Goal: Check status: Check status

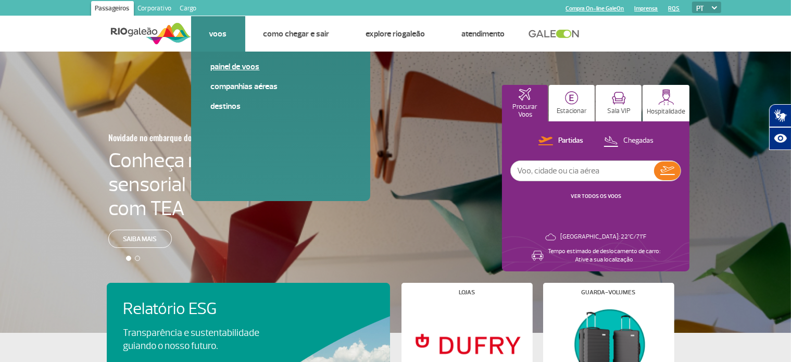
click at [221, 66] on link "Painel de voos" at bounding box center [281, 66] width 140 height 11
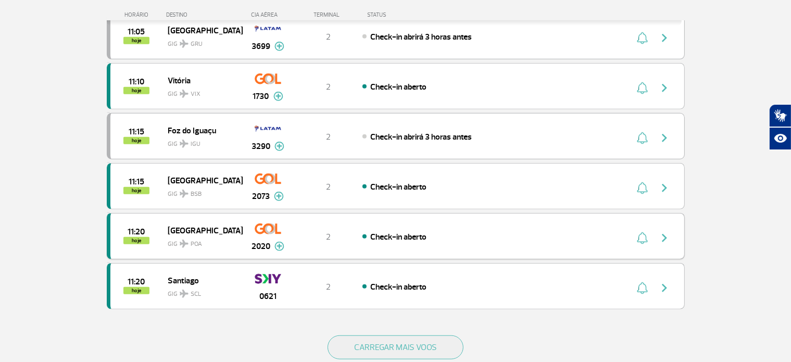
scroll to position [886, 0]
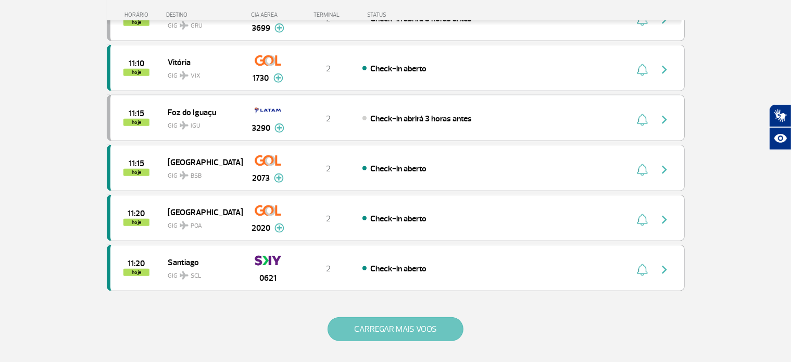
click at [397, 317] on button "CARREGAR MAIS VOOS" at bounding box center [396, 329] width 136 height 24
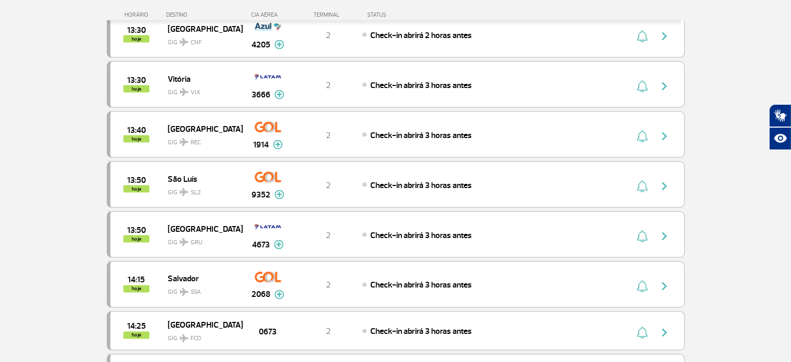
scroll to position [2025, 0]
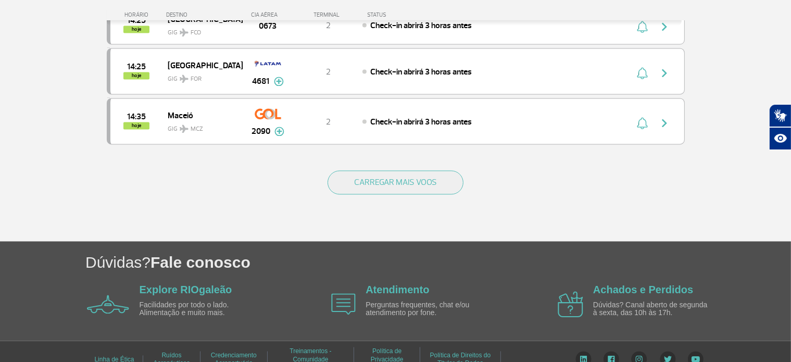
click at [384, 182] on div "CARREGAR MAIS VOOS" at bounding box center [396, 199] width 578 height 84
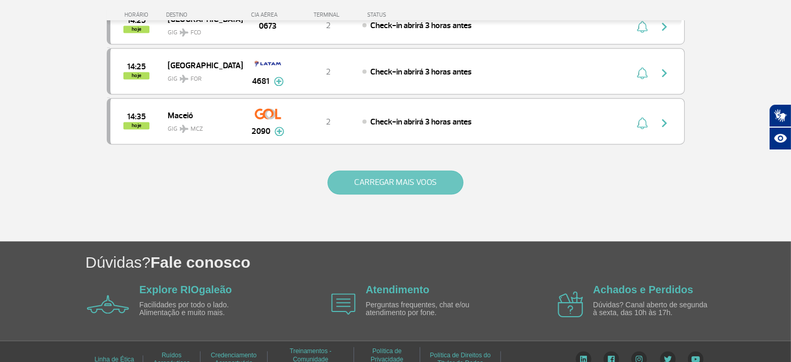
click at [390, 170] on button "CARREGAR MAIS VOOS" at bounding box center [396, 182] width 136 height 24
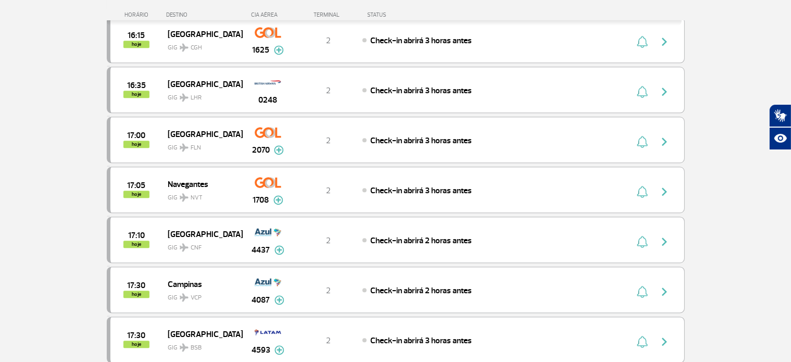
scroll to position [3017, 0]
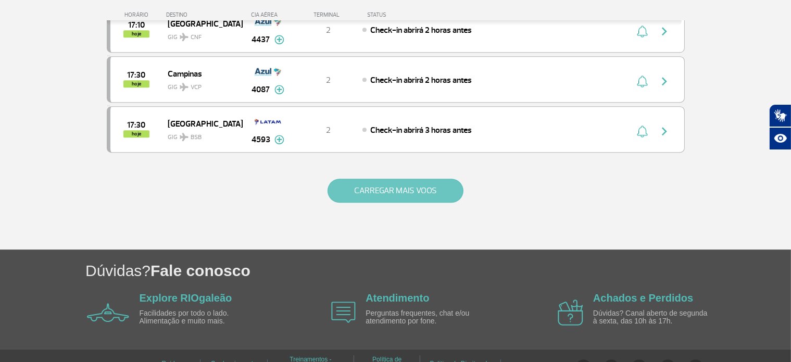
click at [391, 179] on button "CARREGAR MAIS VOOS" at bounding box center [396, 191] width 136 height 24
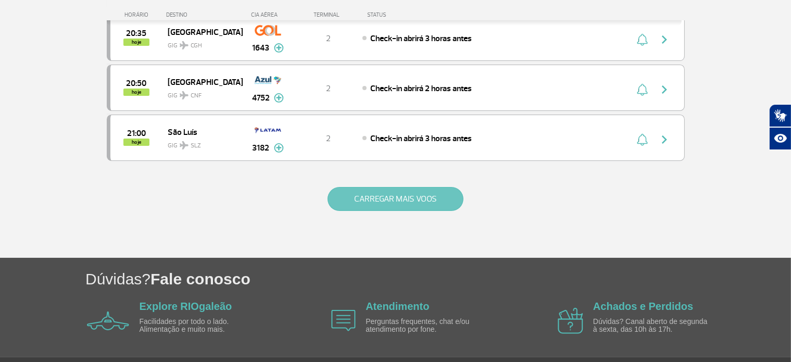
click at [394, 187] on button "CARREGAR MAIS VOOS" at bounding box center [396, 199] width 136 height 24
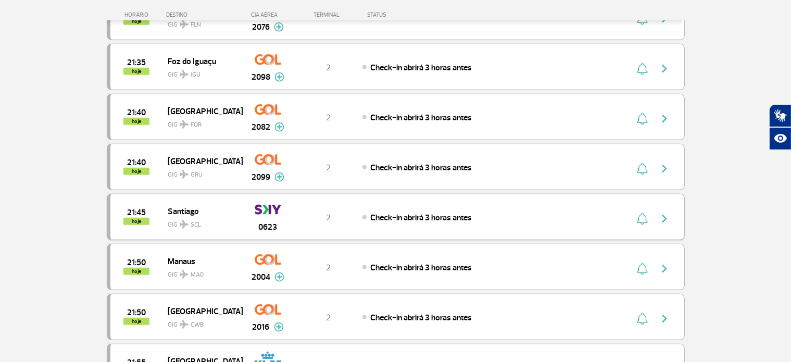
scroll to position [4790, 0]
